Goal: Information Seeking & Learning: Learn about a topic

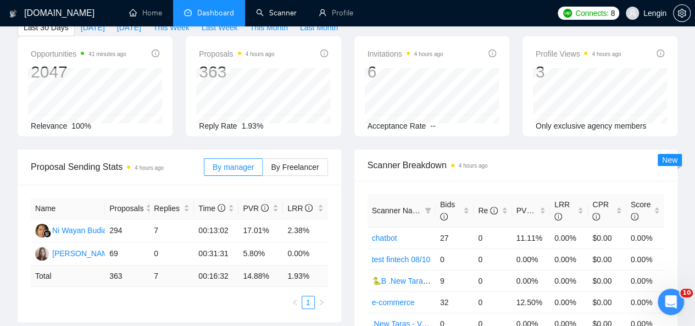
click at [278, 14] on link "Scanner" at bounding box center [276, 12] width 41 height 9
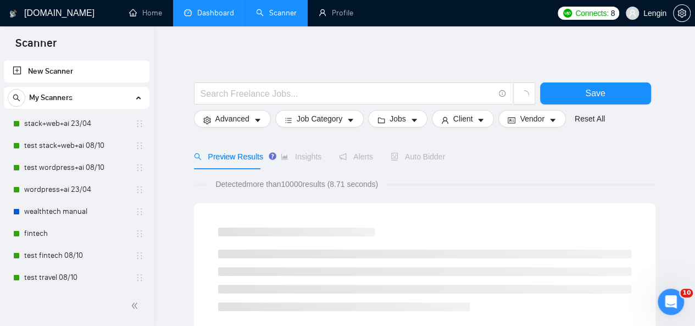
click at [202, 8] on link "Dashboard" at bounding box center [209, 12] width 50 height 9
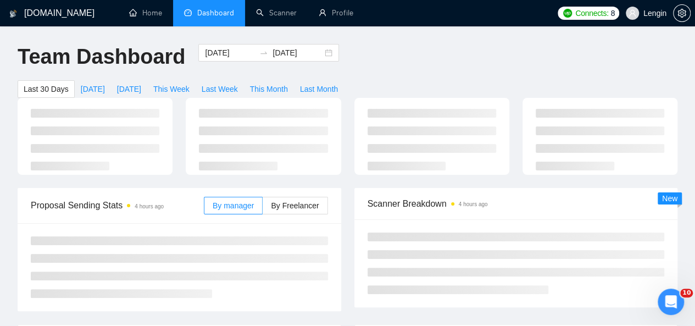
type input "[DATE]"
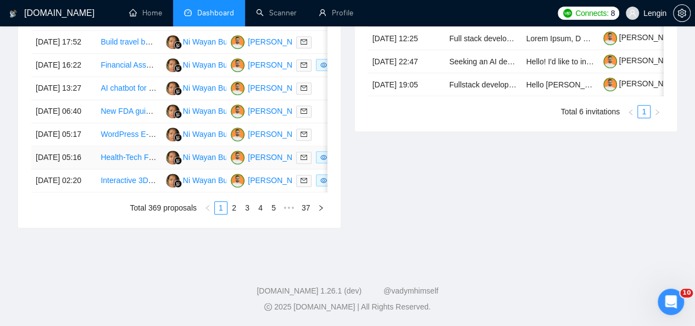
scroll to position [637, 0]
click at [234, 214] on link "2" at bounding box center [234, 208] width 12 height 12
click at [246, 214] on link "3" at bounding box center [247, 208] width 12 height 12
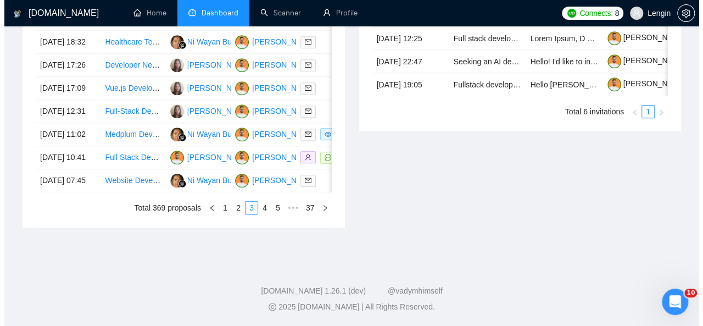
scroll to position [613, 0]
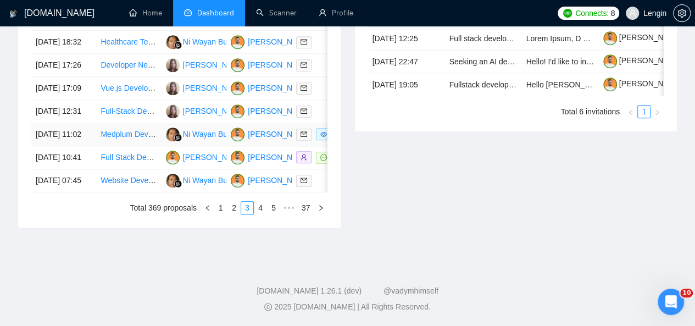
click at [136, 146] on td "Medplum Developer Needed - Asynchronous Healthcare Portal (Medplum Experience R…" at bounding box center [128, 134] width 65 height 23
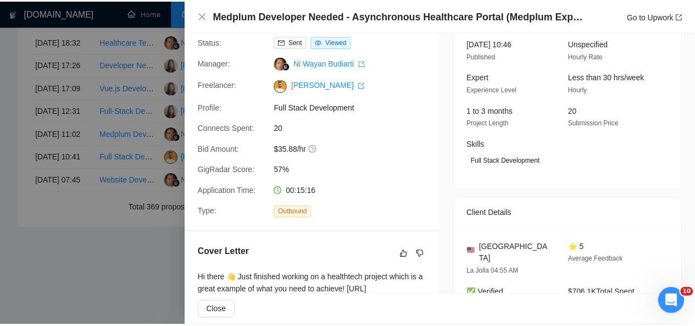
scroll to position [0, 0]
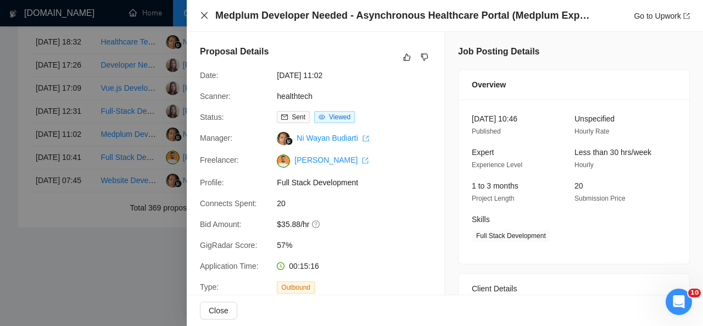
click at [202, 18] on icon "close" at bounding box center [204, 15] width 9 height 9
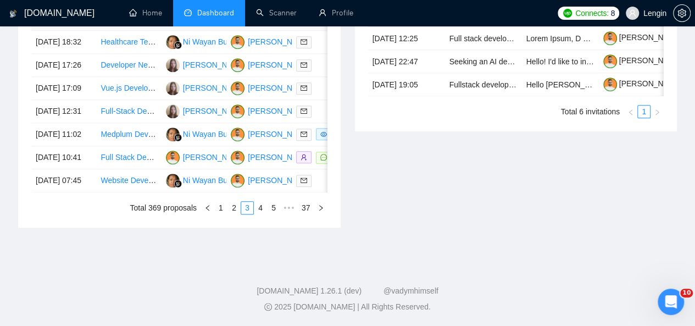
scroll to position [665, 0]
click at [257, 210] on link "4" at bounding box center [260, 208] width 12 height 12
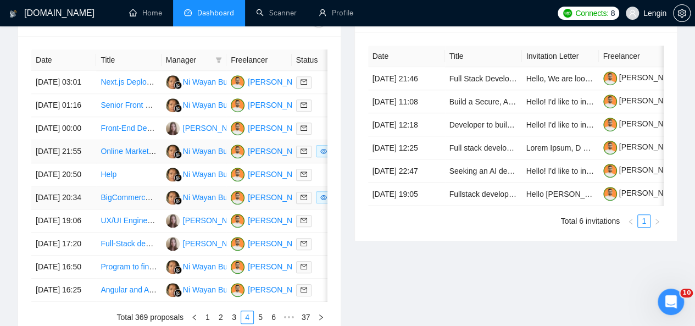
scroll to position [623, 0]
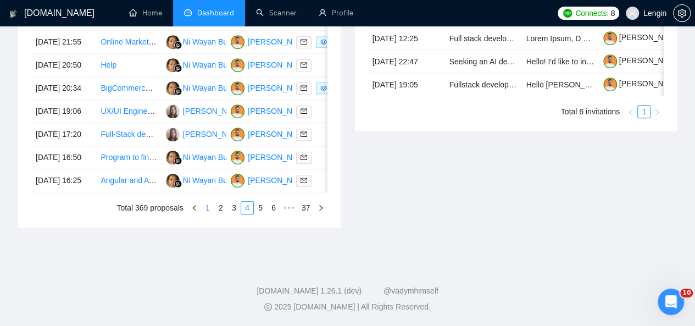
click at [212, 214] on link "1" at bounding box center [208, 208] width 12 height 12
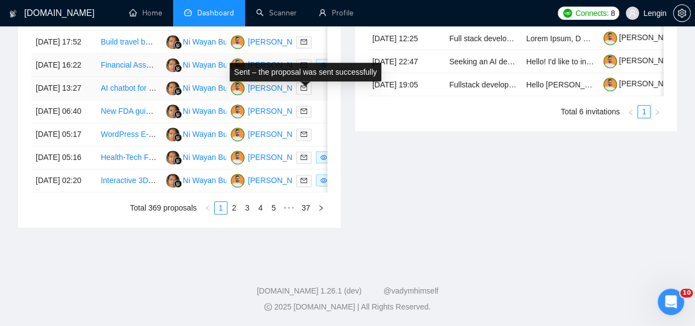
scroll to position [517, 0]
